Goal: Use online tool/utility: Utilize a website feature to perform a specific function

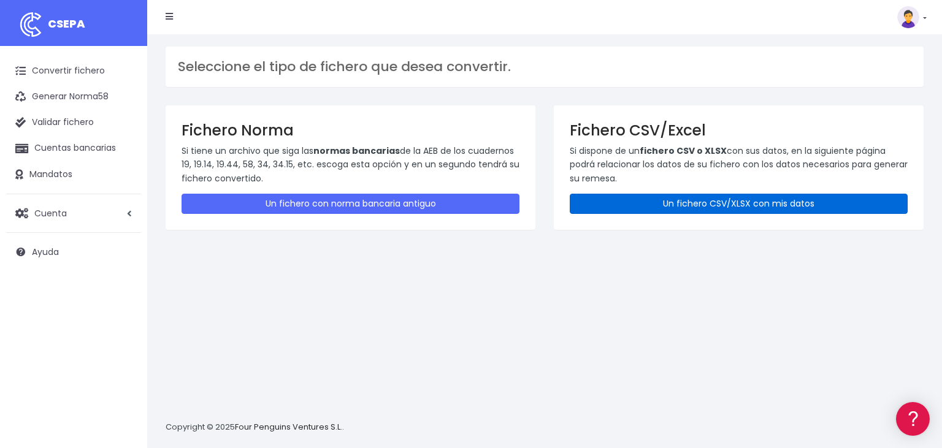
click at [695, 208] on link "Un fichero CSV/XLSX con mis datos" at bounding box center [739, 204] width 338 height 20
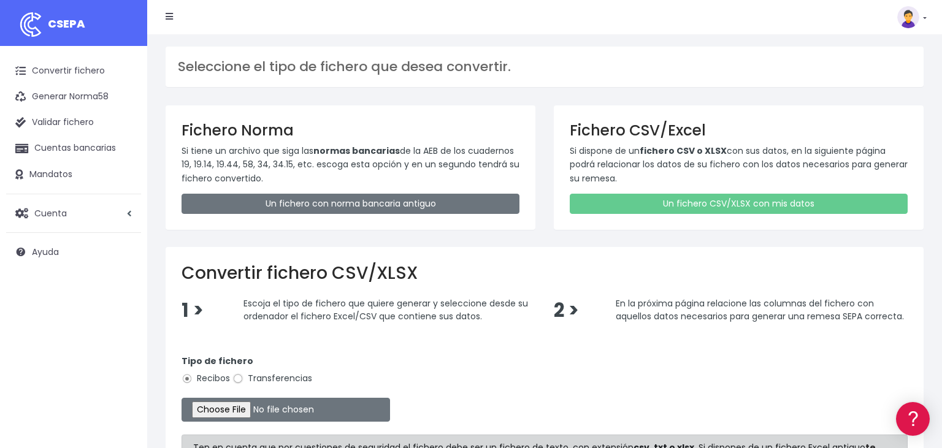
click at [238, 378] on input "Transferencias" at bounding box center [237, 378] width 11 height 11
radio input "true"
click at [206, 406] on input "file" at bounding box center [285, 410] width 208 height 24
type input "C:\fakepath\02092025.csv"
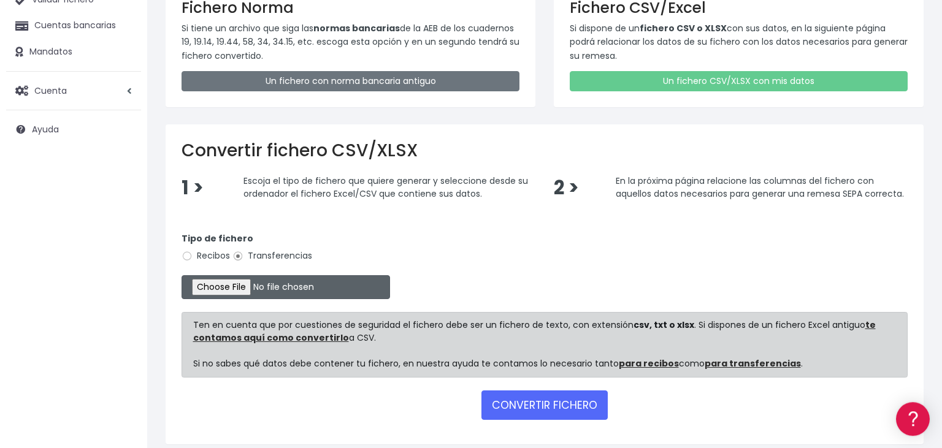
scroll to position [168, 0]
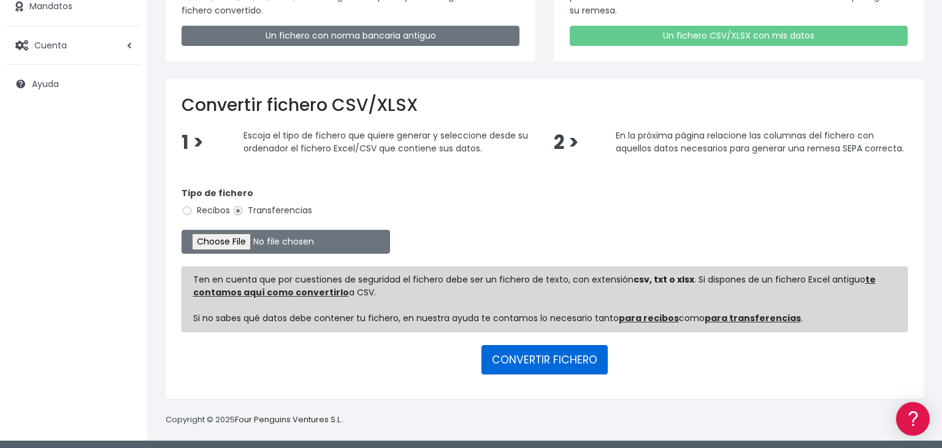
click at [557, 354] on button "CONVERTIR FICHERO" at bounding box center [544, 359] width 126 height 29
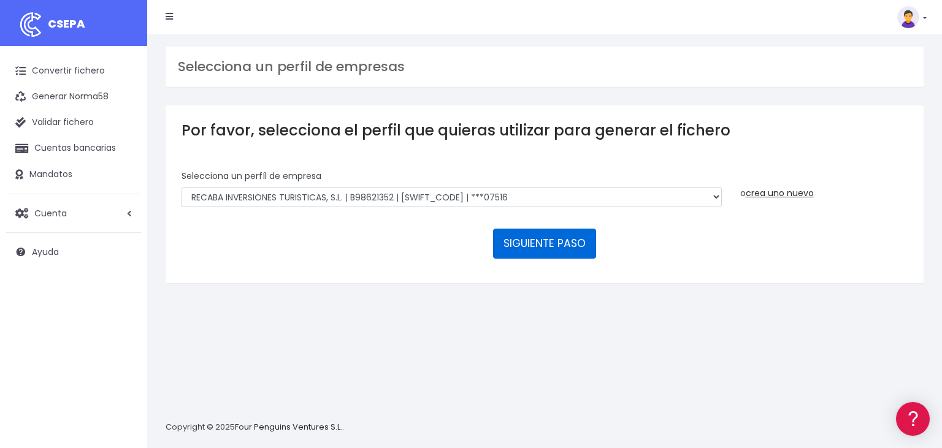
click at [538, 229] on button "SIGUIENTE PASO" at bounding box center [544, 243] width 103 height 29
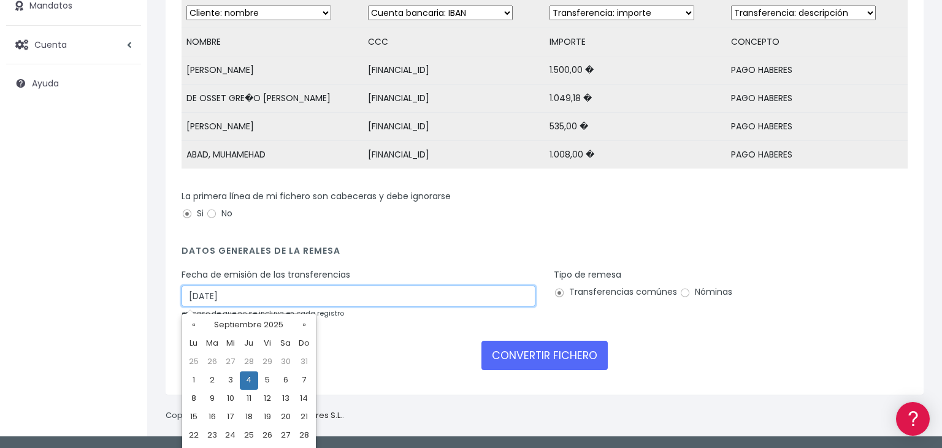
click at [239, 299] on input "[DATE]" at bounding box center [358, 296] width 354 height 21
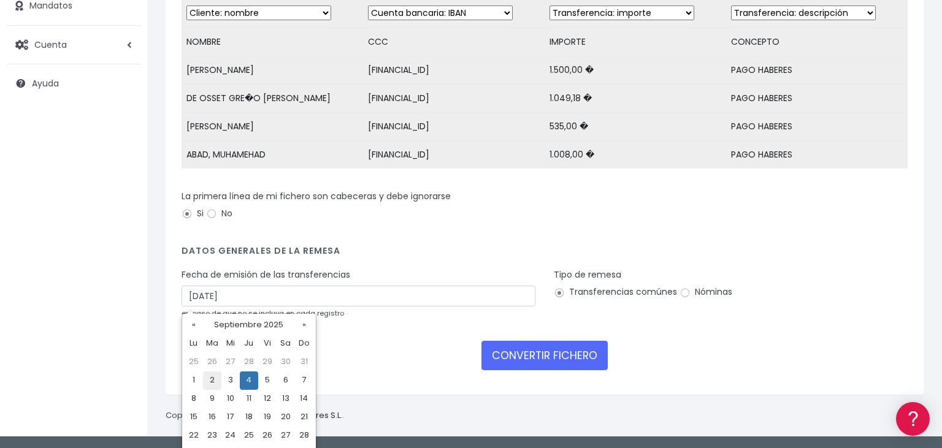
click at [210, 383] on td "2" at bounding box center [212, 381] width 18 height 18
type input "02/09/2025"
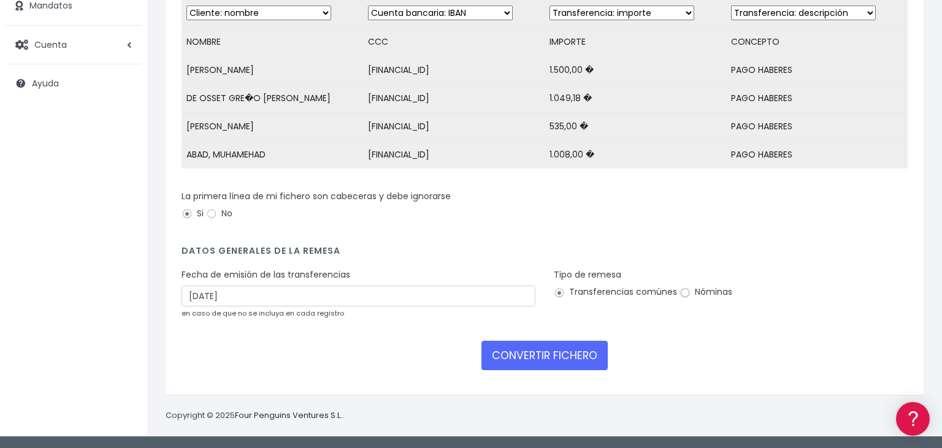
click at [683, 294] on input "Nóminas" at bounding box center [684, 293] width 11 height 11
radio input "true"
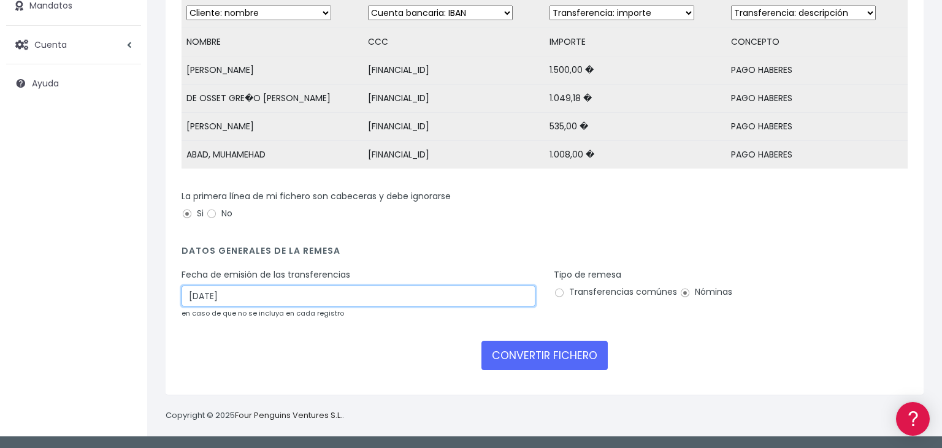
click at [216, 299] on input "02/09/2025" at bounding box center [358, 296] width 354 height 21
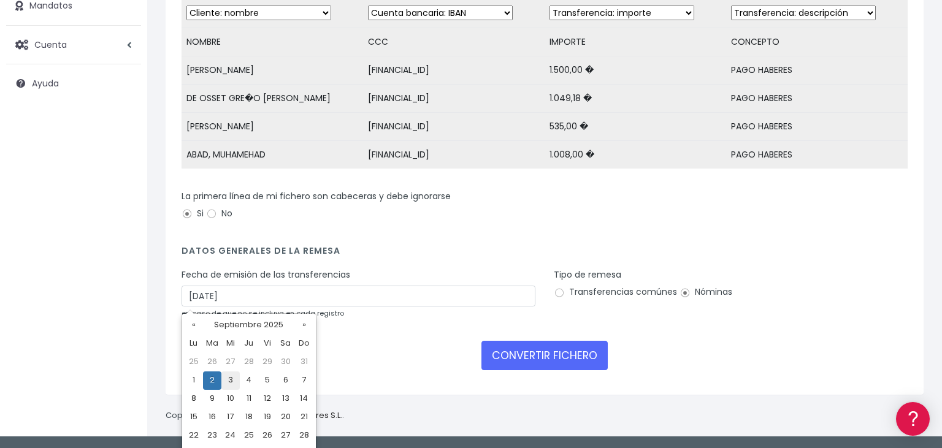
click at [232, 381] on td "3" at bounding box center [230, 381] width 18 height 18
type input "[DATE]"
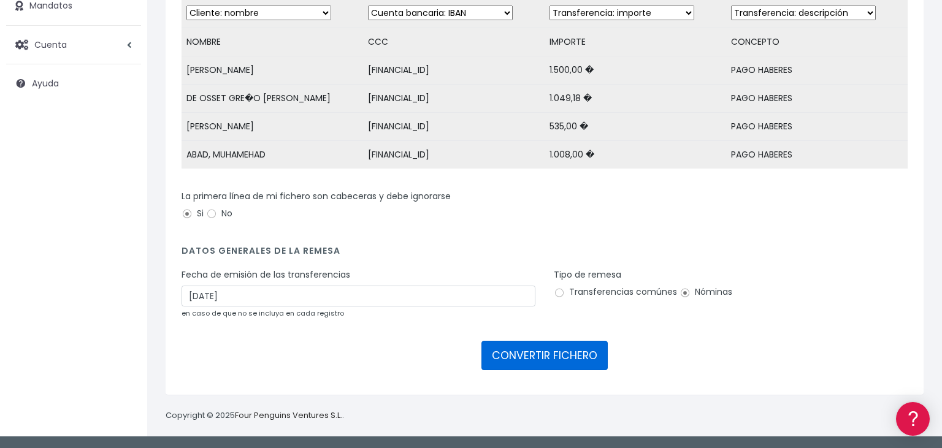
click at [548, 348] on button "CONVERTIR FICHERO" at bounding box center [544, 355] width 126 height 29
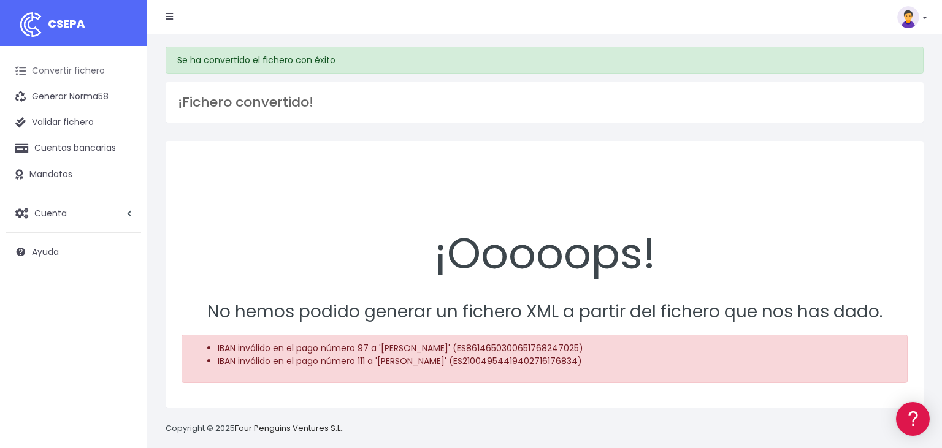
click at [61, 66] on link "Convertir fichero" at bounding box center [73, 71] width 135 height 26
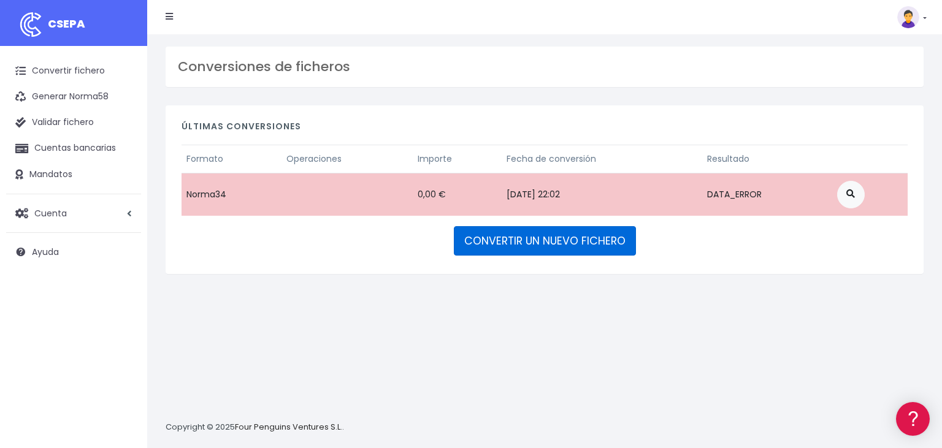
click at [543, 239] on link "CONVERTIR UN NUEVO FICHERO" at bounding box center [545, 240] width 182 height 29
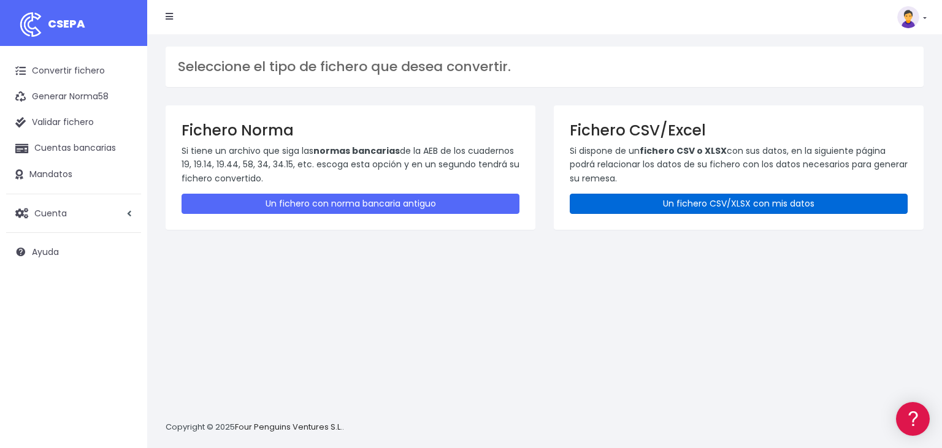
click at [748, 202] on link "Un fichero CSV/XLSX con mis datos" at bounding box center [739, 204] width 338 height 20
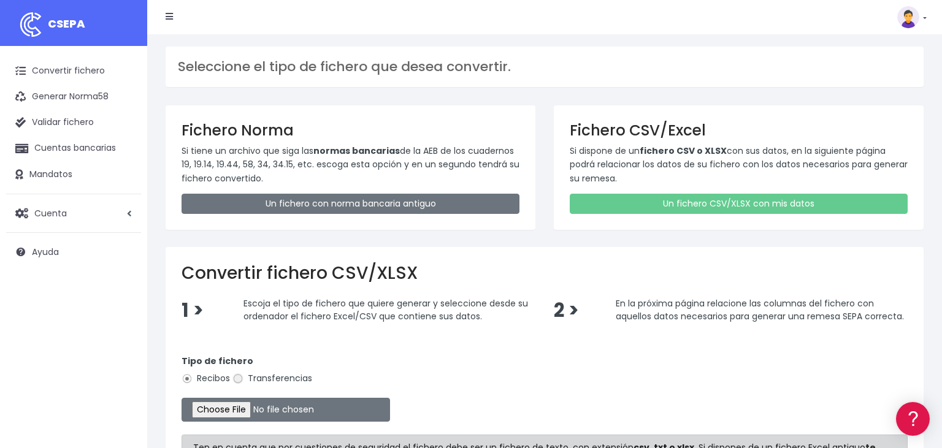
click at [238, 378] on input "Transferencias" at bounding box center [237, 378] width 11 height 11
radio input "true"
click at [219, 407] on input "file" at bounding box center [285, 410] width 208 height 24
type input "C:\fakepath\02092025.csv"
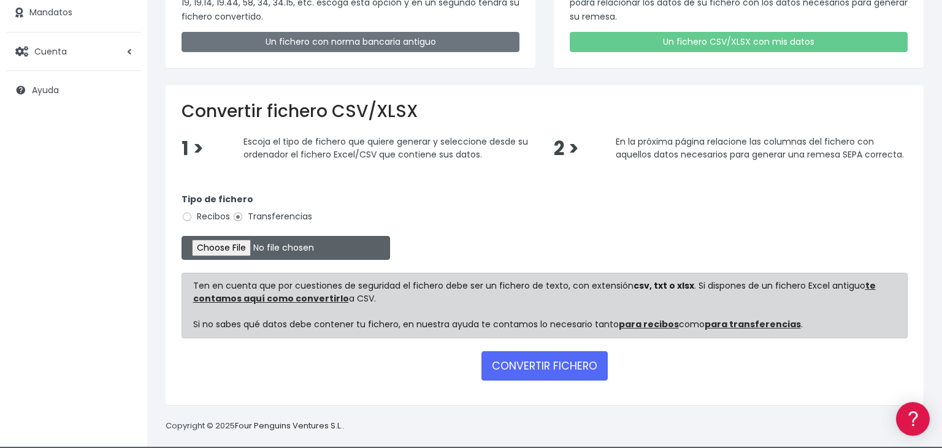
scroll to position [168, 0]
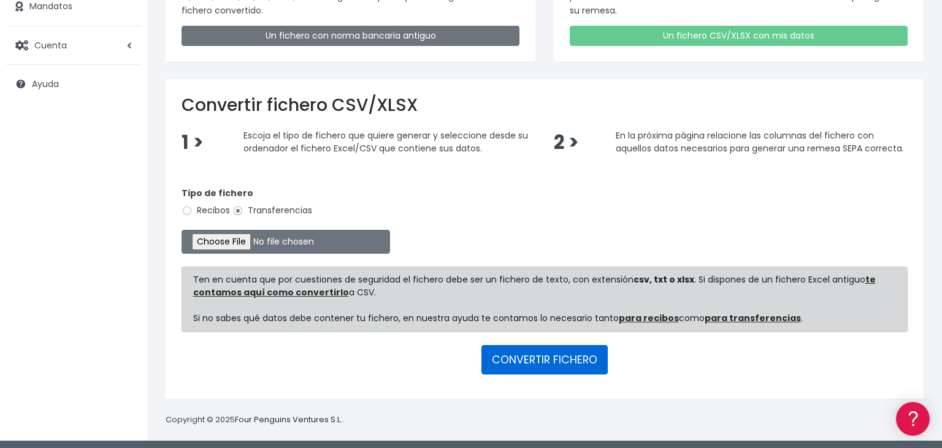
click at [535, 355] on button "CONVERTIR FICHERO" at bounding box center [544, 359] width 126 height 29
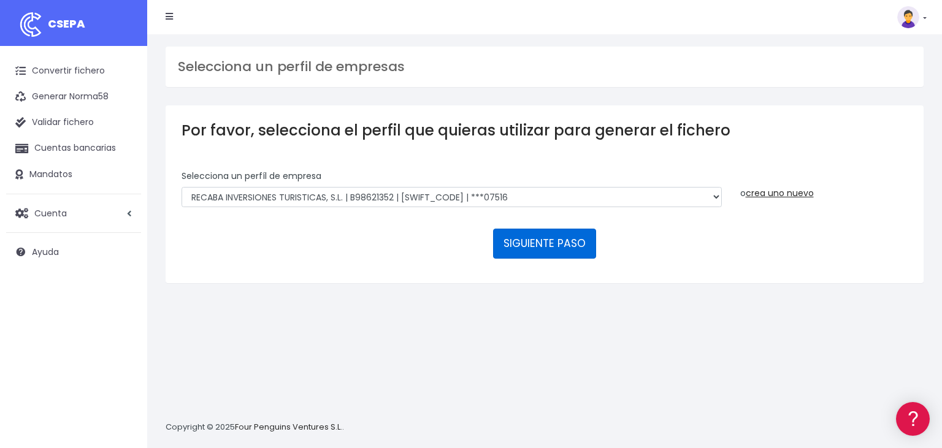
click at [553, 229] on button "SIGUIENTE PASO" at bounding box center [544, 243] width 103 height 29
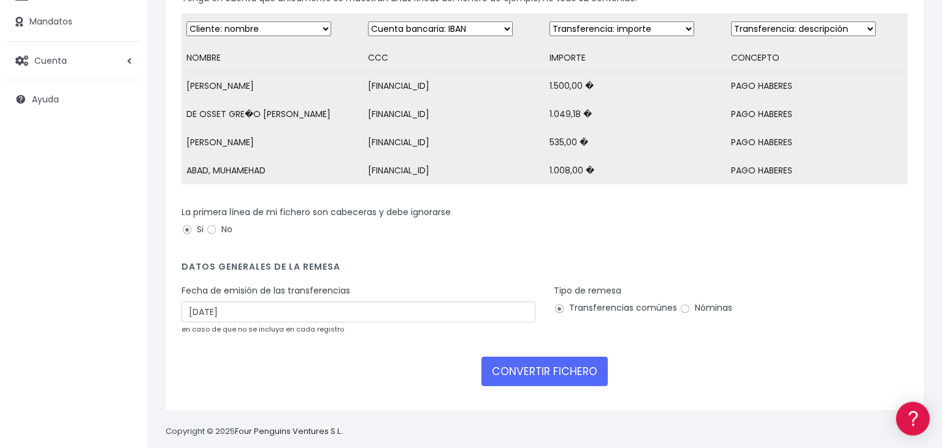
scroll to position [169, 0]
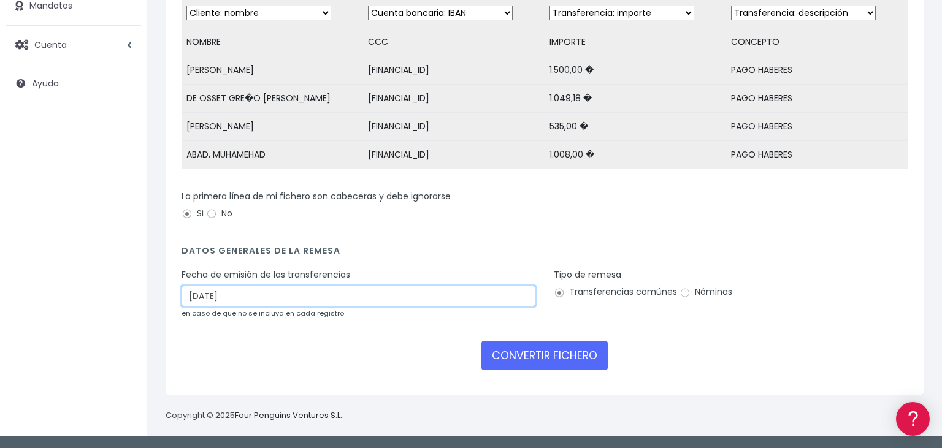
click at [278, 294] on input "[DATE]" at bounding box center [358, 296] width 354 height 21
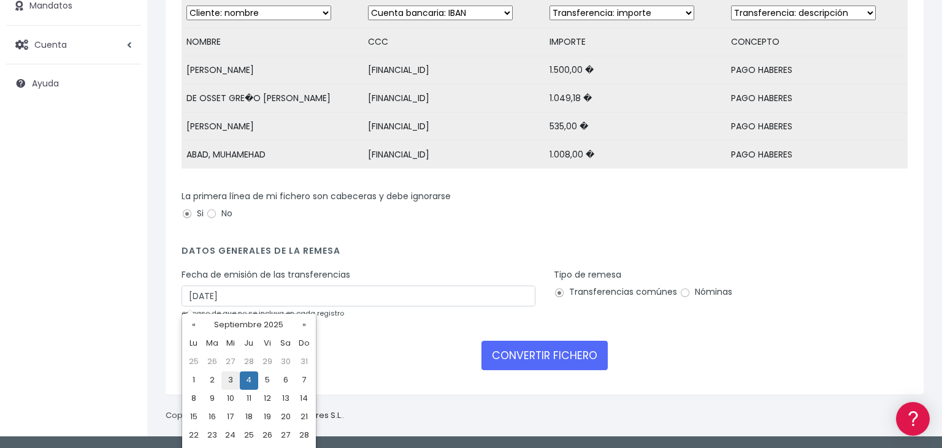
click at [229, 379] on td "3" at bounding box center [230, 381] width 18 height 18
type input "03/09/2025"
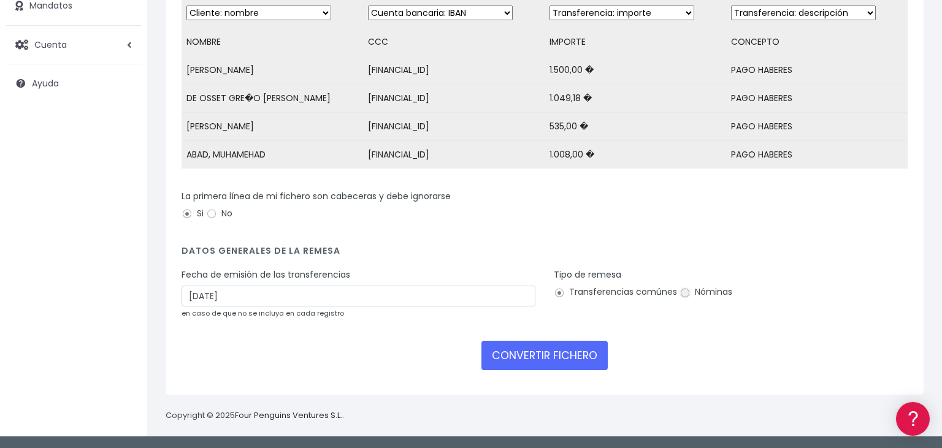
click at [682, 293] on input "Nóminas" at bounding box center [684, 293] width 11 height 11
radio input "true"
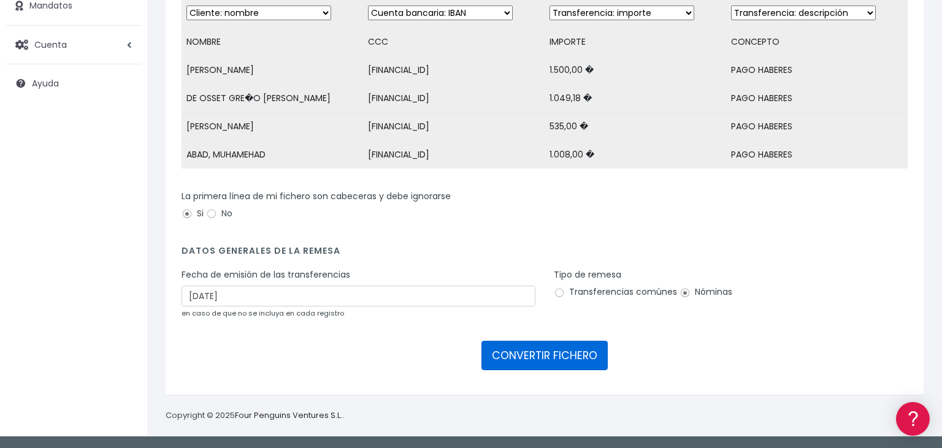
click at [531, 351] on button "CONVERTIR FICHERO" at bounding box center [544, 355] width 126 height 29
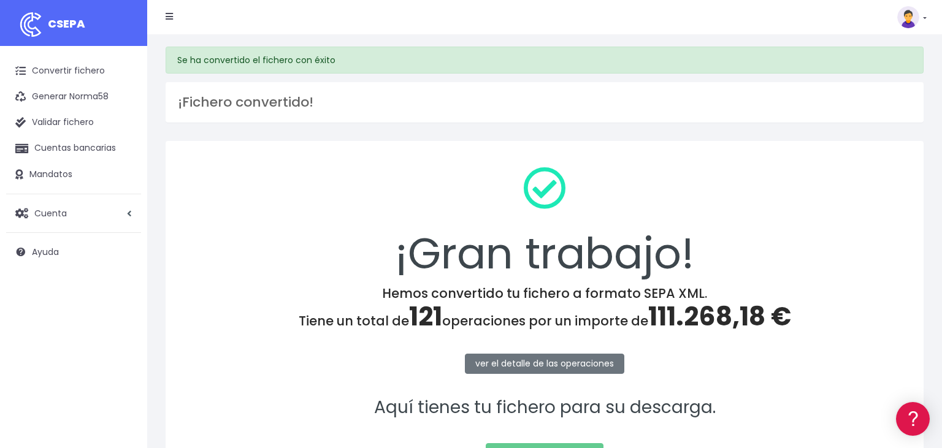
scroll to position [64, 0]
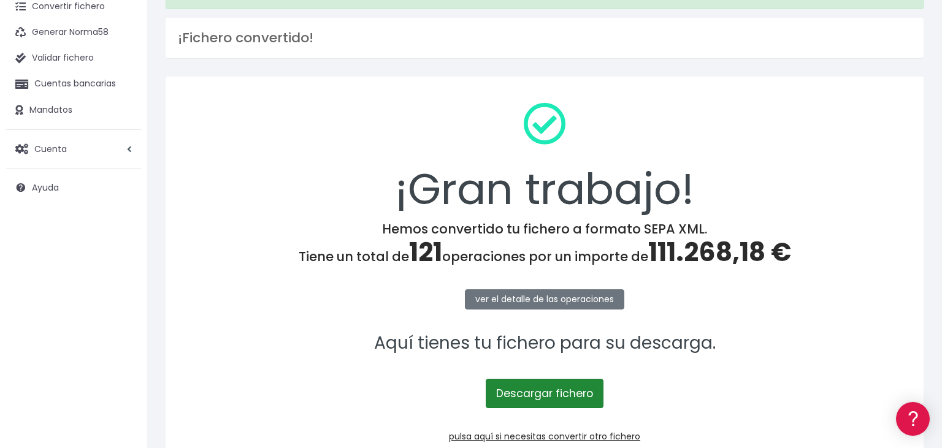
click at [536, 391] on link "Descargar fichero" at bounding box center [545, 393] width 118 height 29
